Goal: Information Seeking & Learning: Find contact information

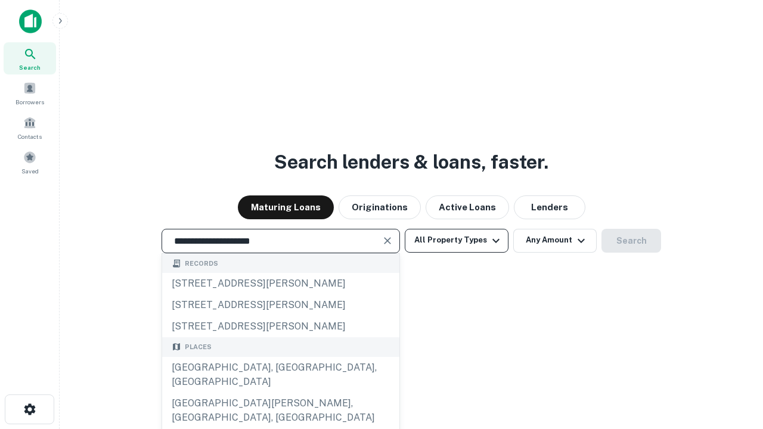
click at [280, 393] on div "[GEOGRAPHIC_DATA], [GEOGRAPHIC_DATA], [GEOGRAPHIC_DATA]" at bounding box center [280, 375] width 237 height 36
type input "**********"
click at [457, 240] on button "All Property Types" at bounding box center [457, 241] width 104 height 24
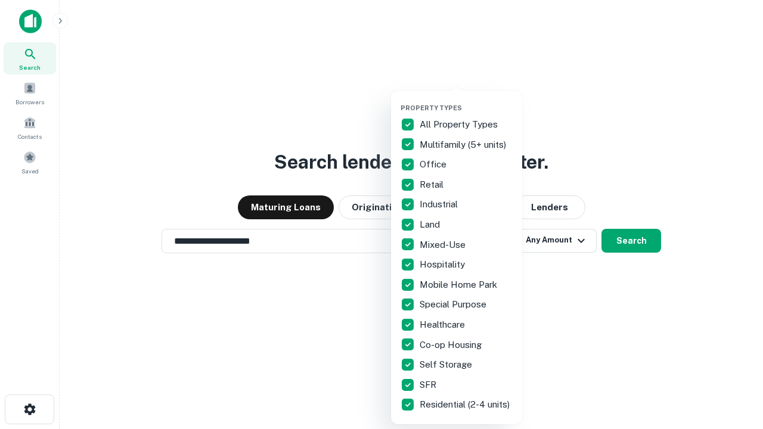
click at [466, 100] on button "button" at bounding box center [466, 100] width 131 height 1
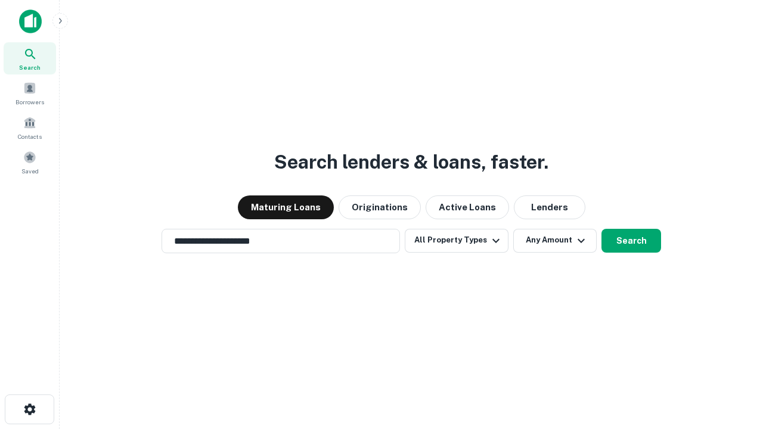
scroll to position [18, 0]
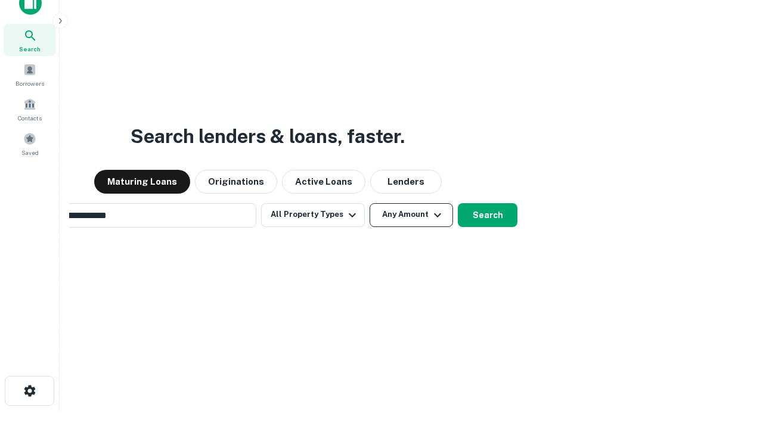
click at [370, 203] on button "Any Amount" at bounding box center [411, 215] width 83 height 24
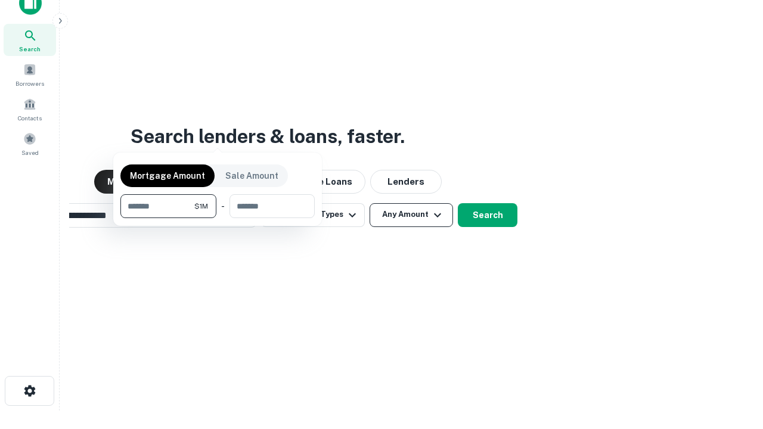
scroll to position [19, 0]
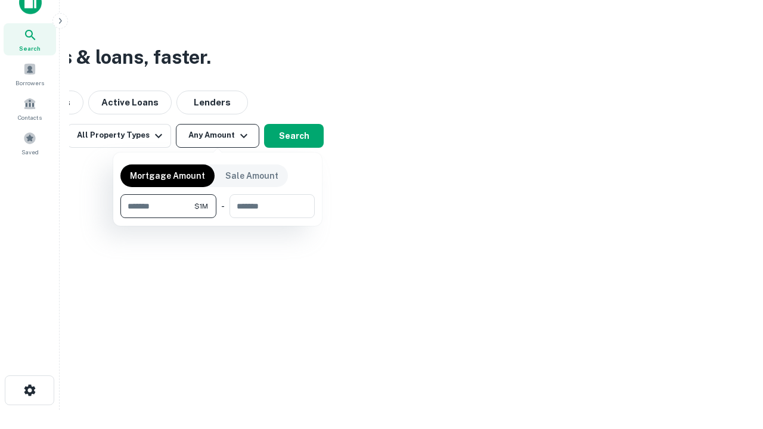
type input "*******"
click at [218, 218] on button "button" at bounding box center [217, 218] width 194 height 1
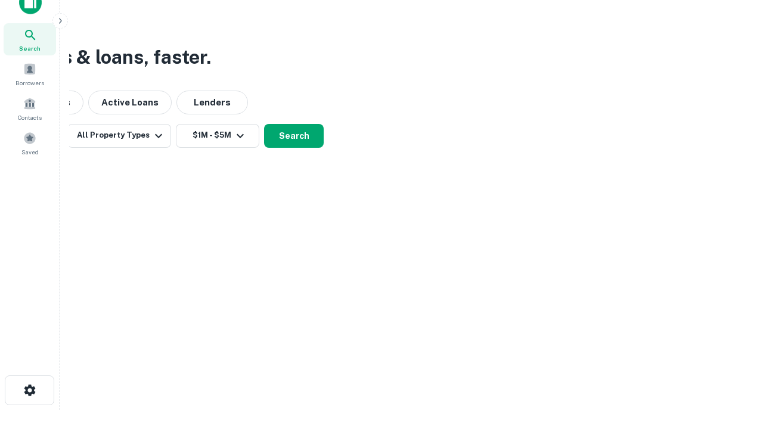
scroll to position [7, 220]
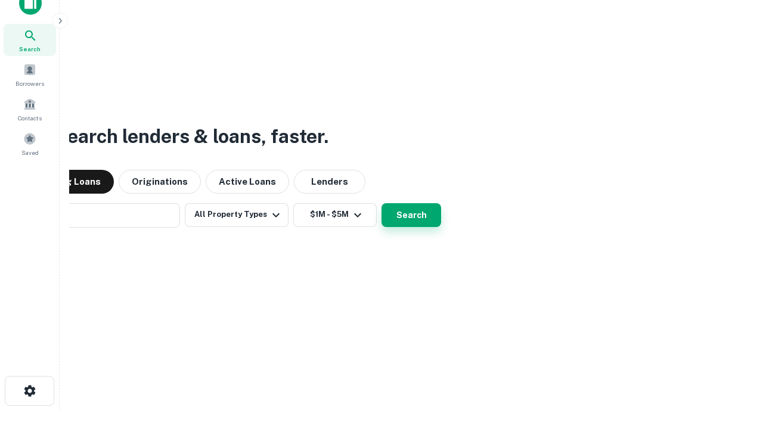
click at [382, 203] on button "Search" at bounding box center [412, 215] width 60 height 24
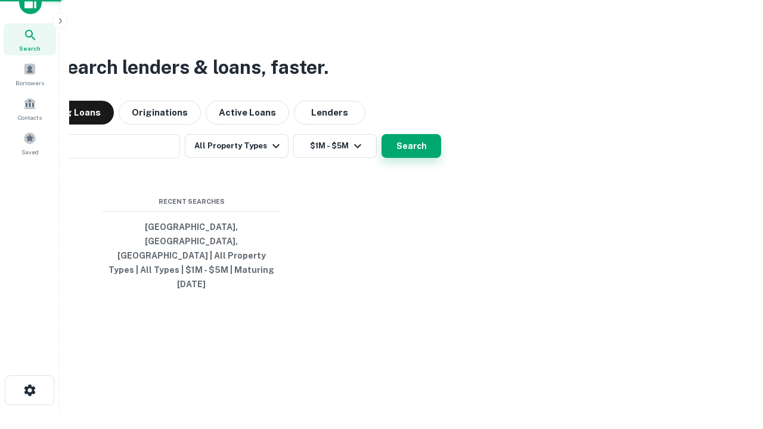
scroll to position [32, 338]
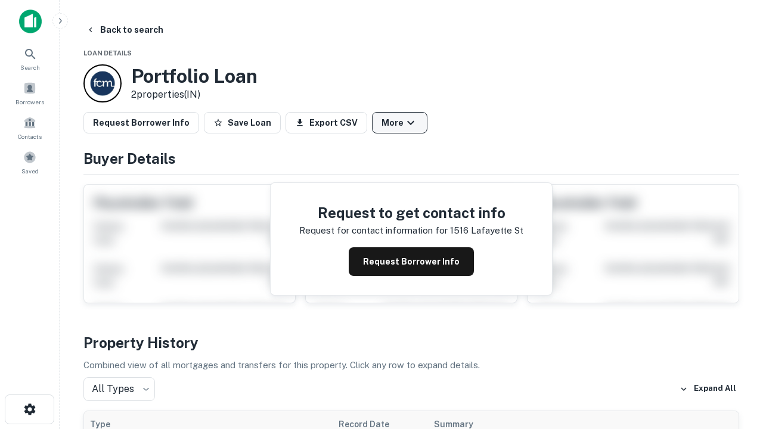
click at [400, 123] on button "More" at bounding box center [399, 122] width 55 height 21
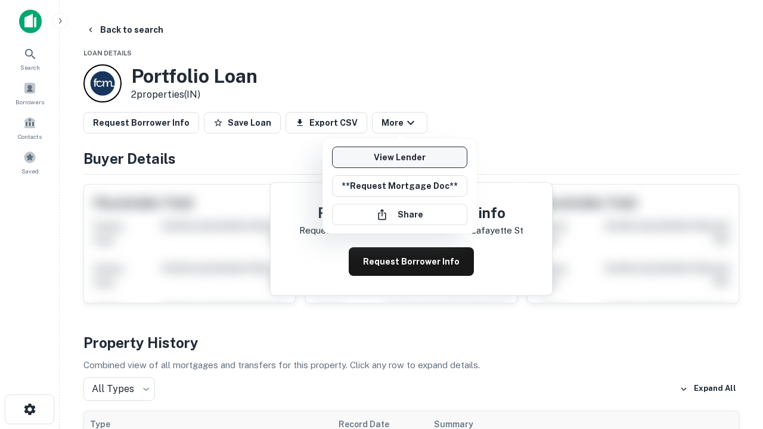
click at [400, 157] on link "View Lender" at bounding box center [399, 157] width 135 height 21
